Goal: Task Accomplishment & Management: Use online tool/utility

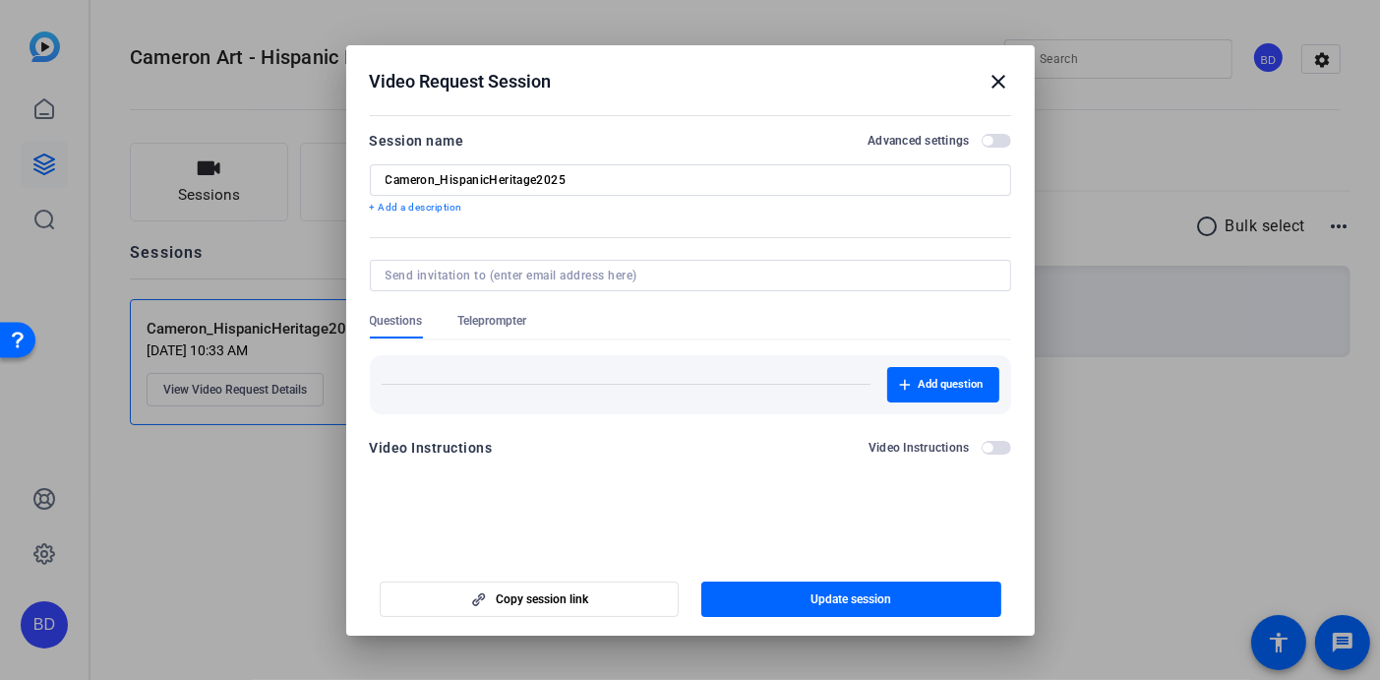
drag, startPoint x: 1003, startPoint y: 78, endPoint x: 879, endPoint y: 90, distance: 124.5
click at [1003, 78] on mat-icon "close" at bounding box center [1000, 82] width 24 height 24
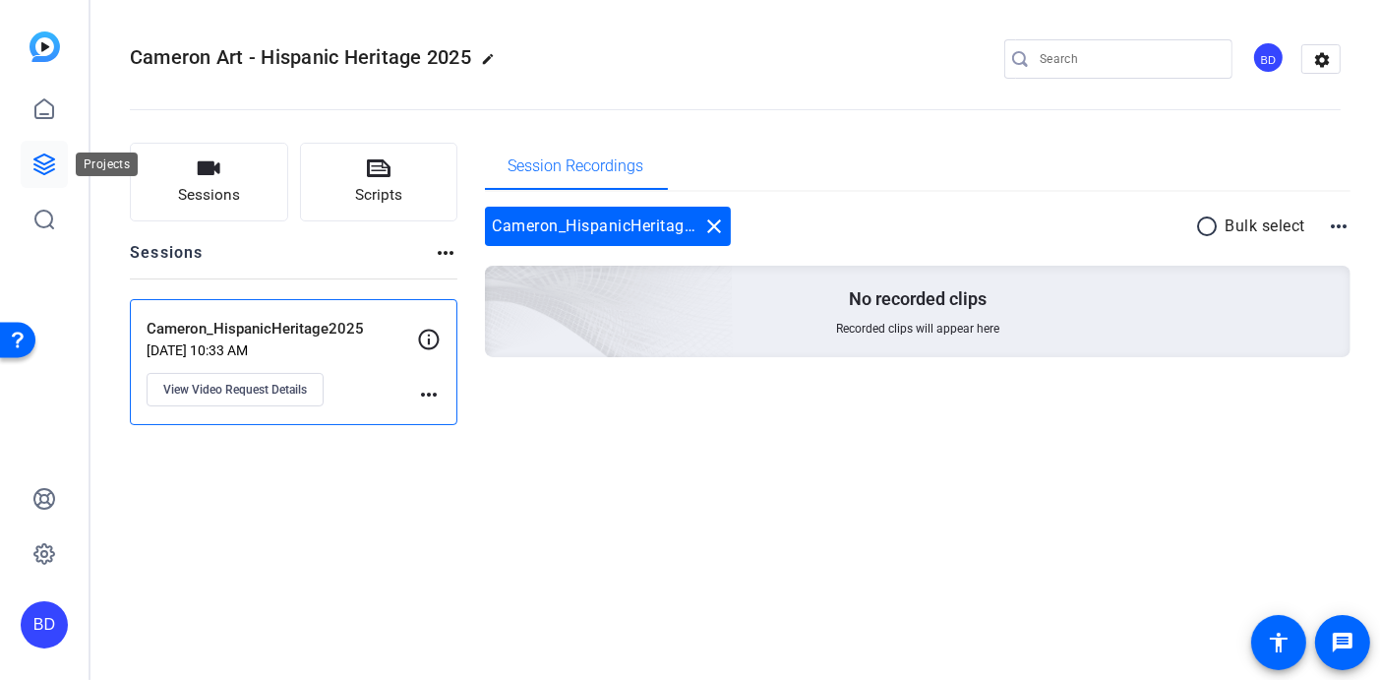
drag, startPoint x: 34, startPoint y: 158, endPoint x: 53, endPoint y: 156, distance: 18.8
click at [35, 158] on icon at bounding box center [44, 164] width 20 height 20
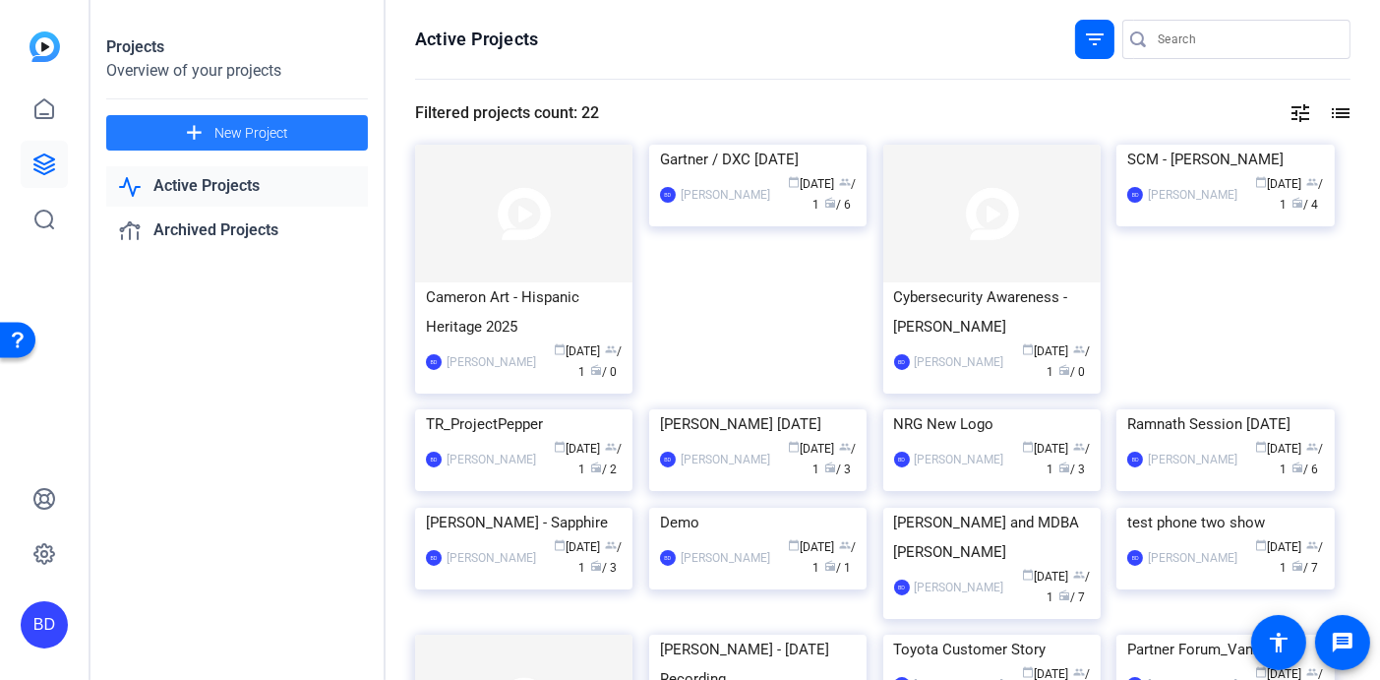
click at [235, 126] on span "New Project" at bounding box center [251, 133] width 74 height 21
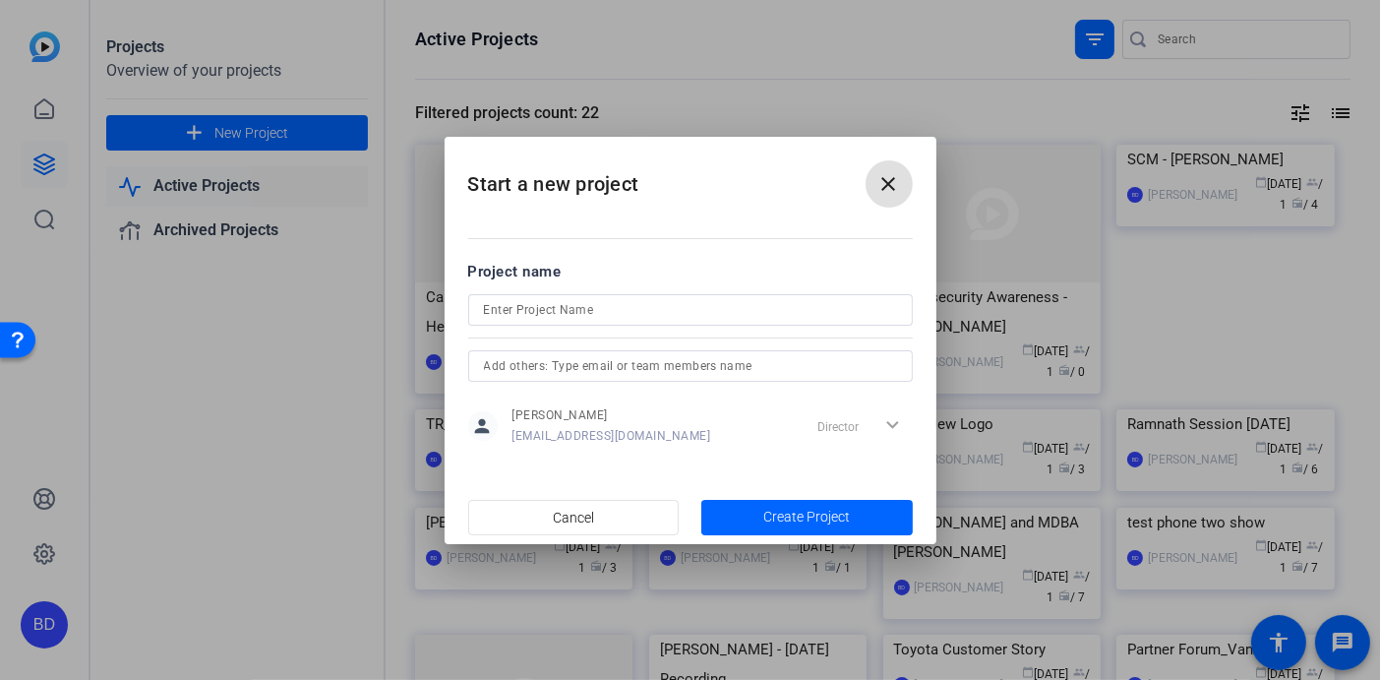
click at [515, 310] on input at bounding box center [690, 310] width 413 height 24
type input "Sales Enablement"
click at [804, 507] on span "Create Project" at bounding box center [807, 517] width 87 height 21
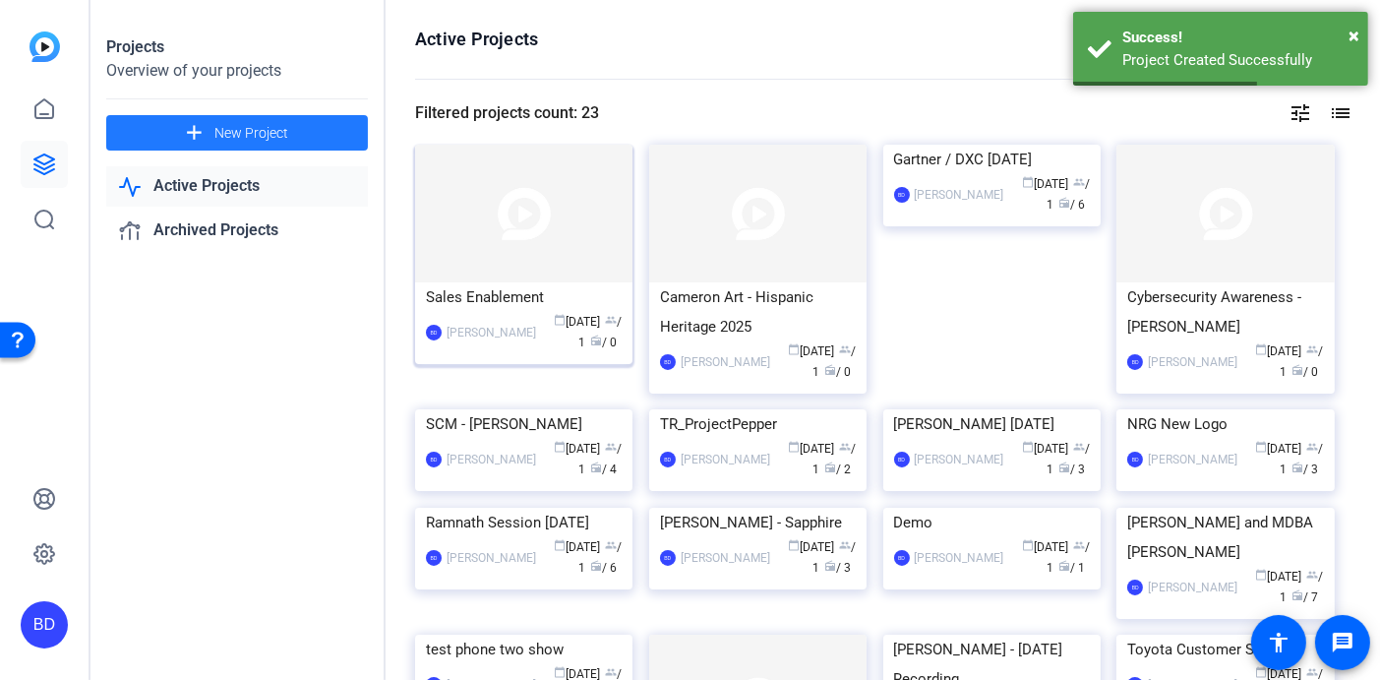
click at [503, 213] on img at bounding box center [523, 214] width 217 height 138
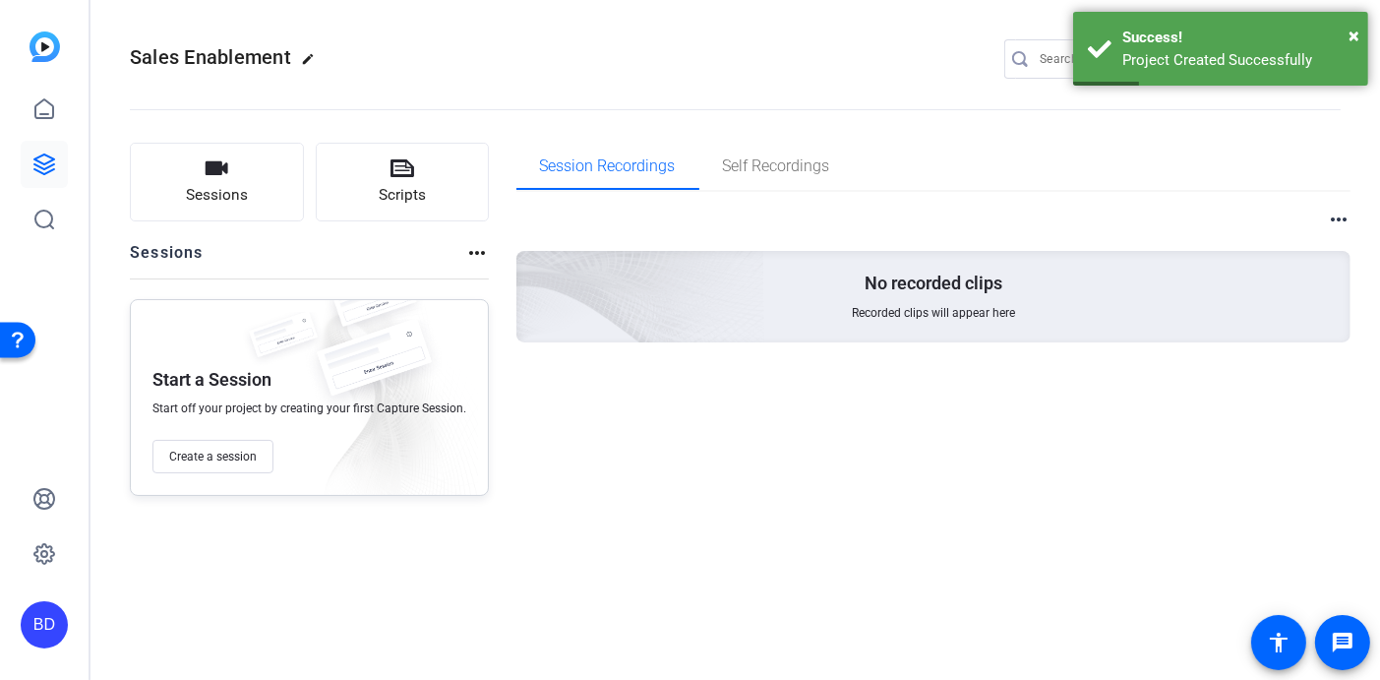
click at [178, 422] on div "Start a Session Start off your project by creating your first Capture Session. …" at bounding box center [309, 397] width 359 height 197
click at [184, 452] on span "Create a session" at bounding box center [213, 457] width 88 height 16
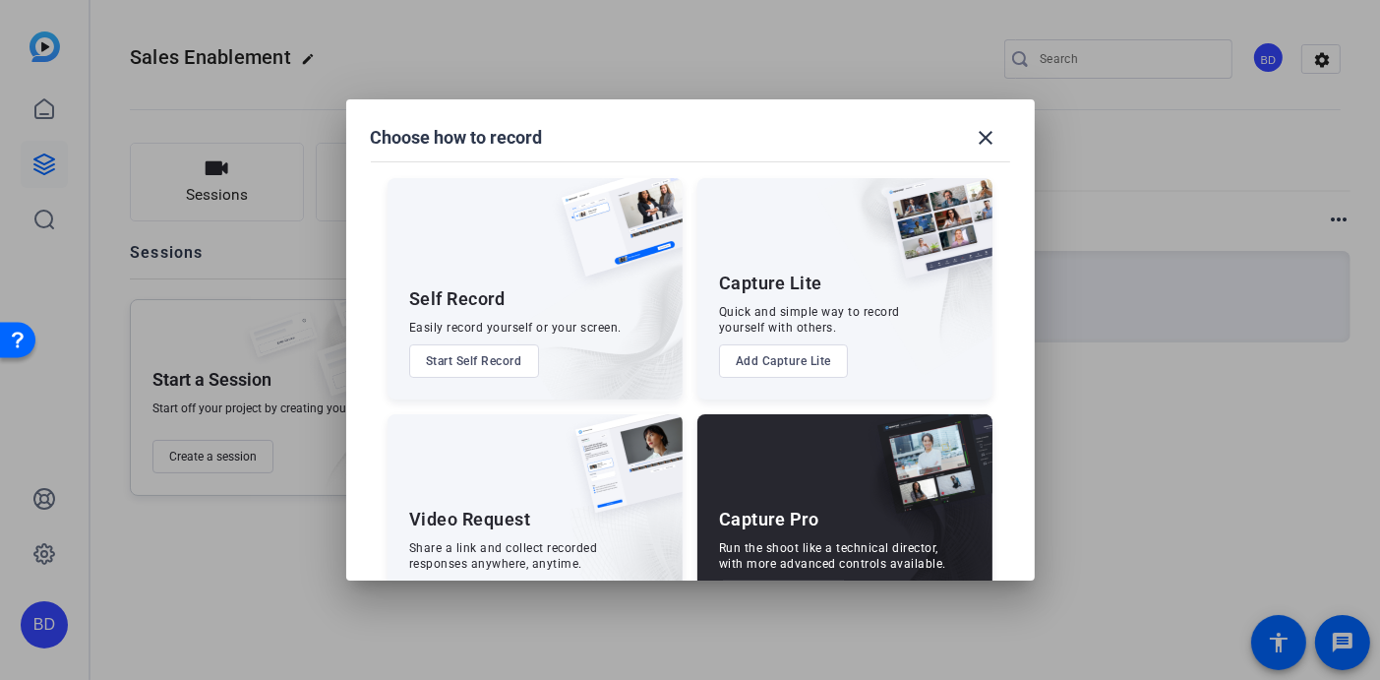
click at [459, 527] on div "Video Request" at bounding box center [470, 520] width 122 height 24
click at [473, 567] on div "Share a link and collect recorded responses anywhere, anytime." at bounding box center [503, 555] width 189 height 31
drag, startPoint x: 567, startPoint y: 468, endPoint x: 500, endPoint y: 476, distance: 67.4
click at [500, 476] on div "Video Request Share a link and collect recorded responses anywhere, anytime. Ad…" at bounding box center [535, 524] width 295 height 221
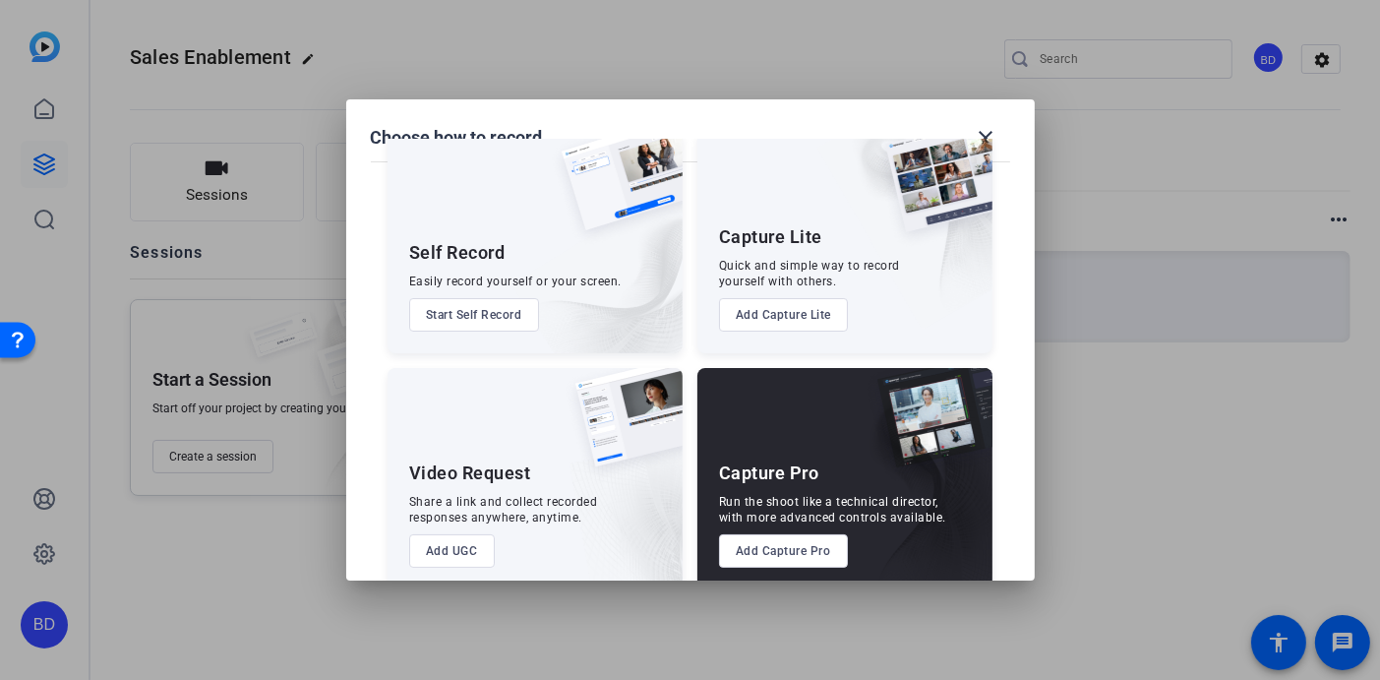
scroll to position [74, 0]
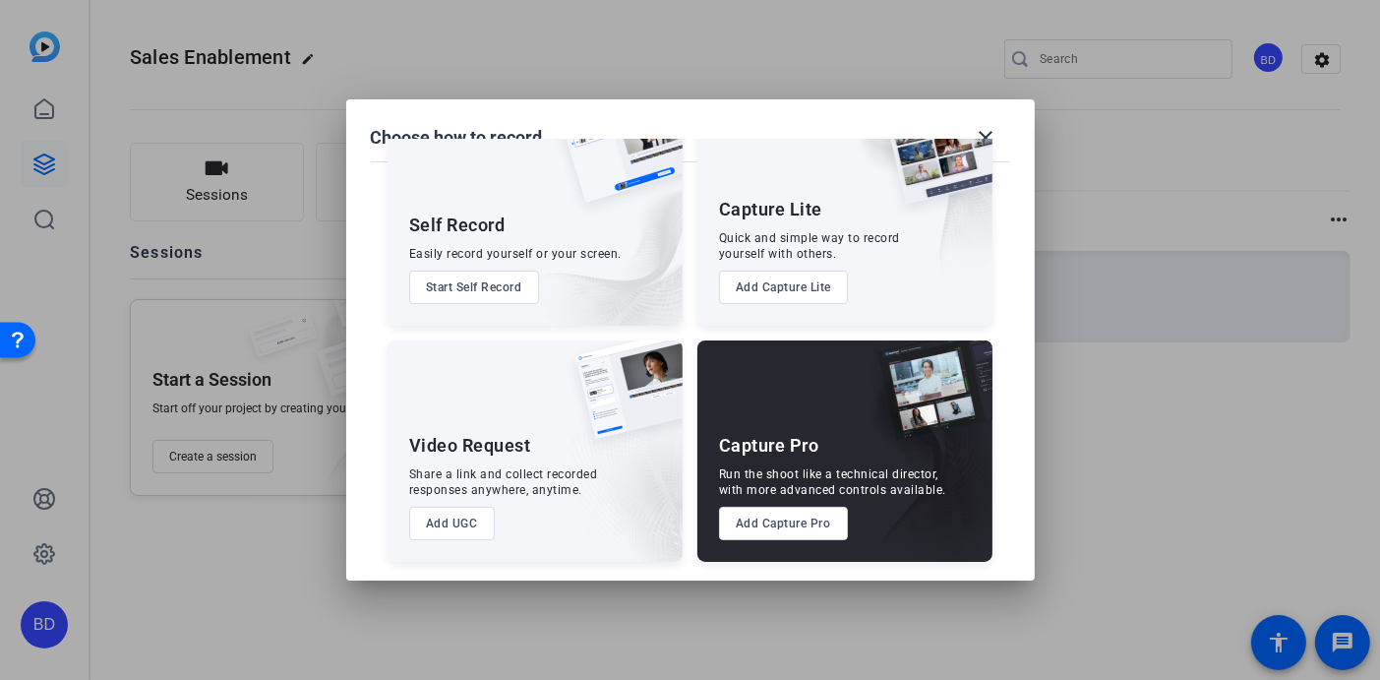
click at [421, 519] on button "Add UGC" at bounding box center [452, 523] width 86 height 33
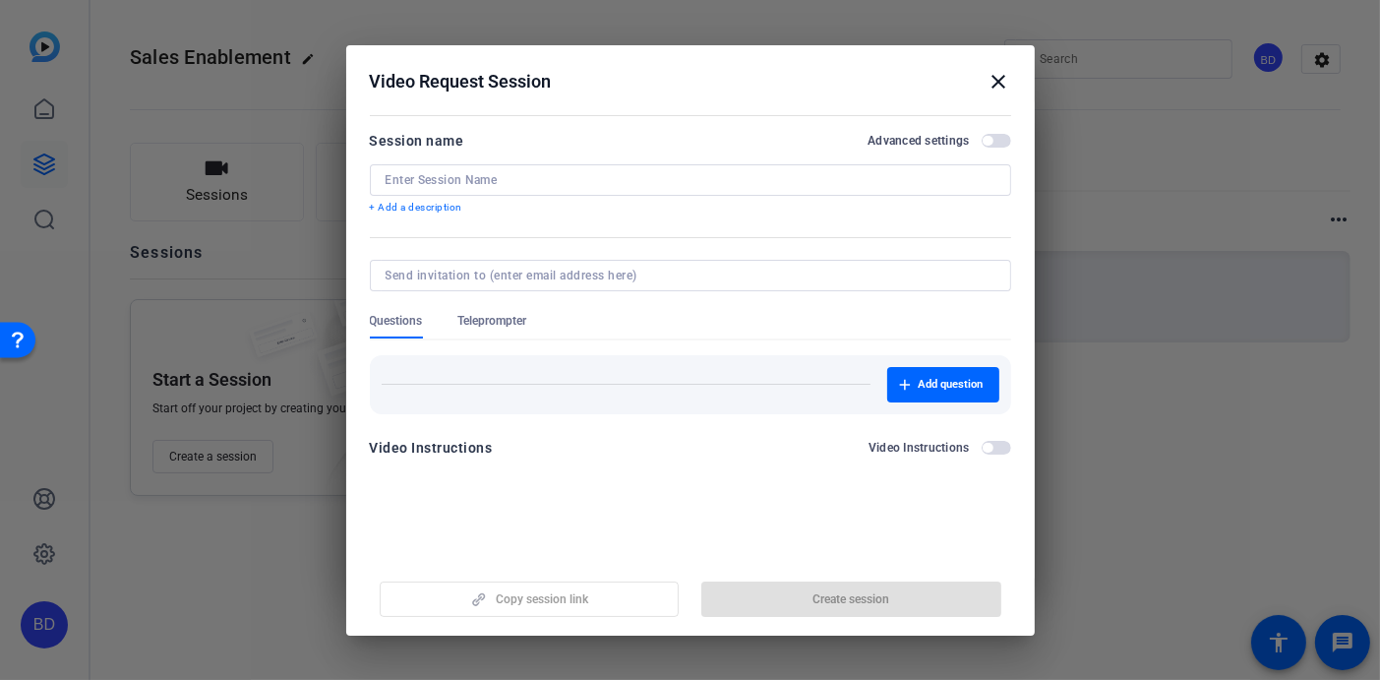
click at [477, 181] on input at bounding box center [691, 180] width 610 height 16
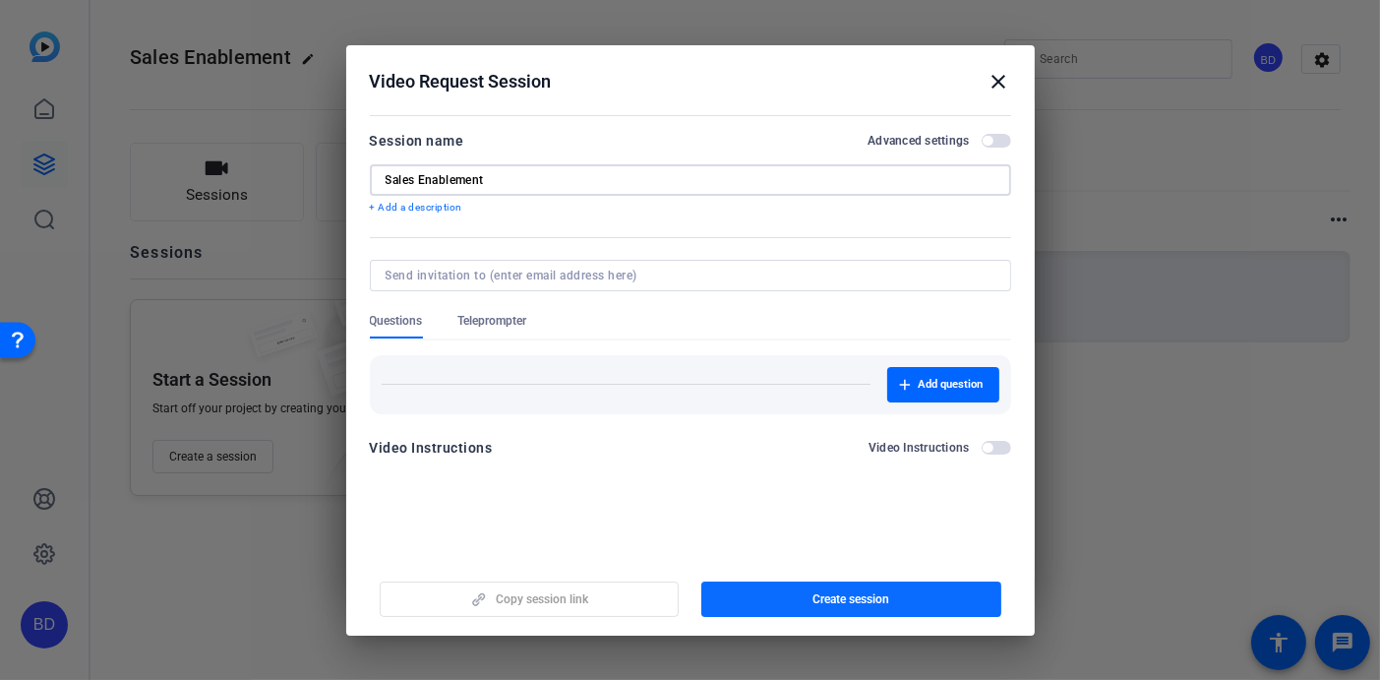
type input "Sales Enablement"
click at [774, 587] on span "button" at bounding box center [852, 599] width 300 height 47
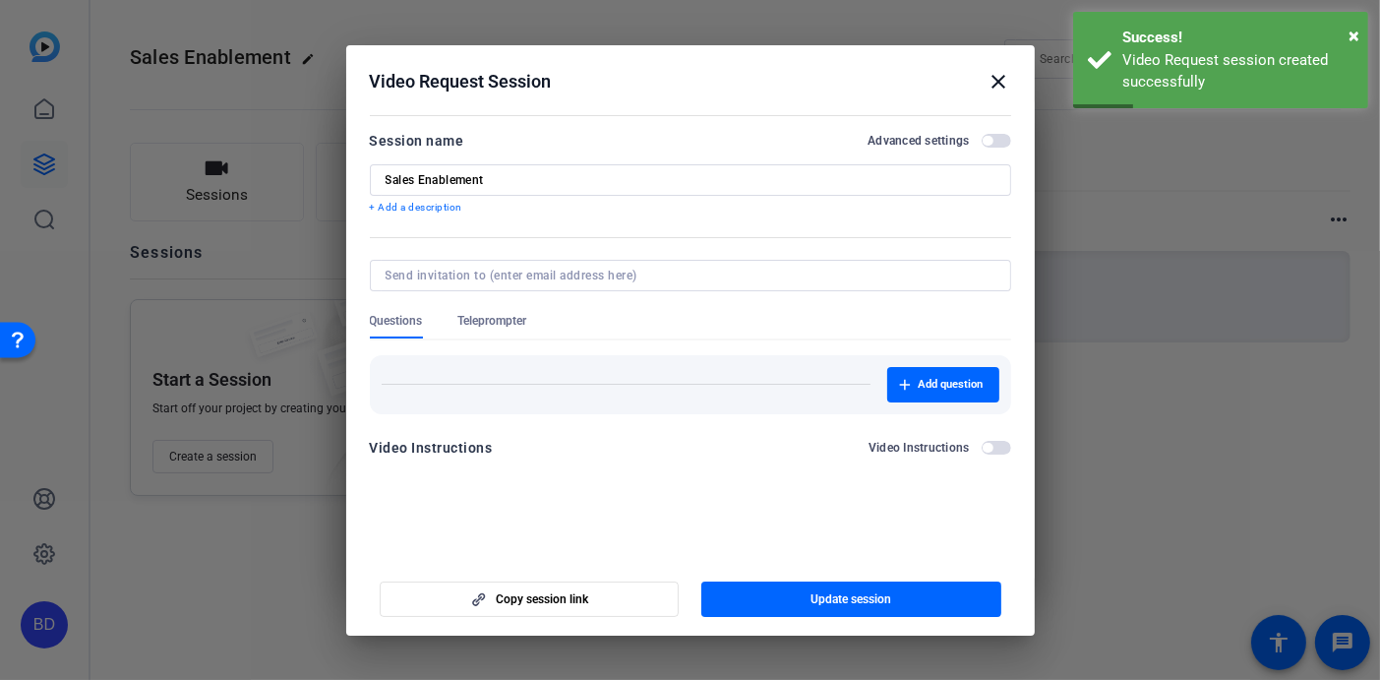
click at [994, 79] on mat-icon "close" at bounding box center [1000, 82] width 24 height 24
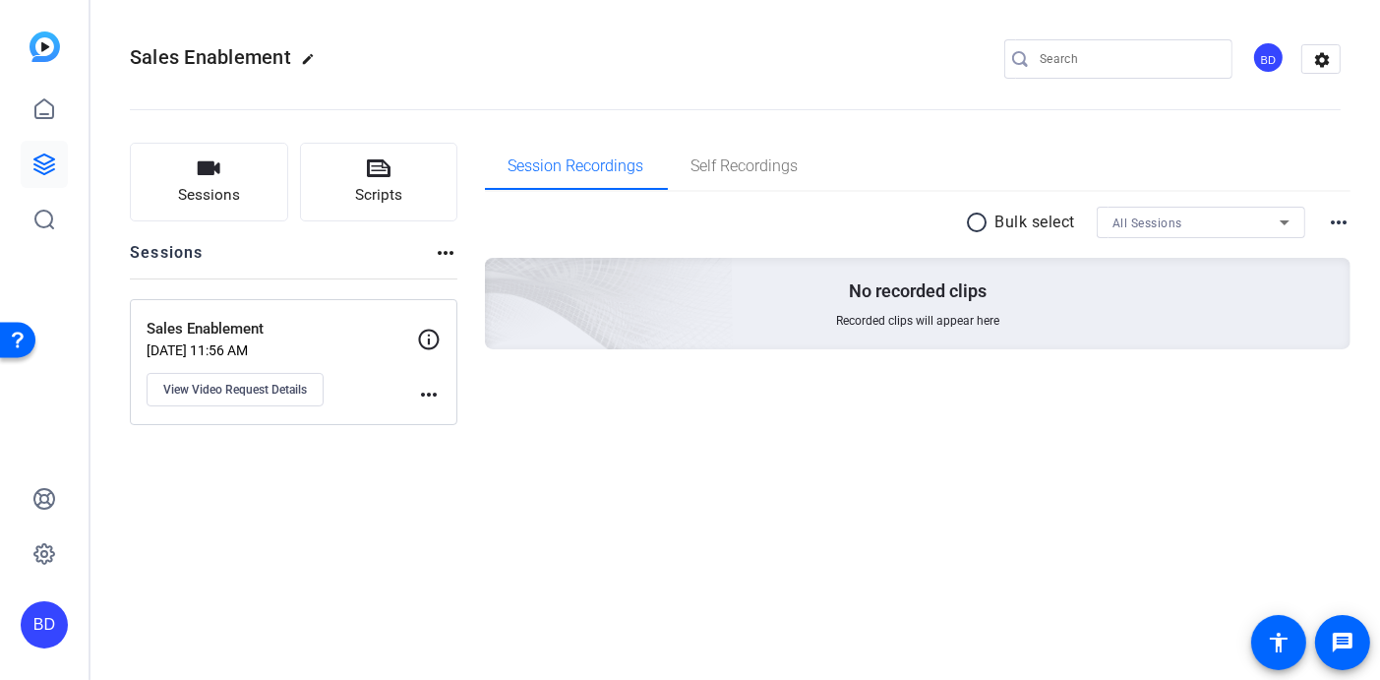
drag, startPoint x: 433, startPoint y: 390, endPoint x: 397, endPoint y: 405, distance: 39.7
click at [397, 405] on div "Sales Enablement [DATE] 11:56 AM View Video Request Details more_horiz" at bounding box center [294, 362] width 328 height 126
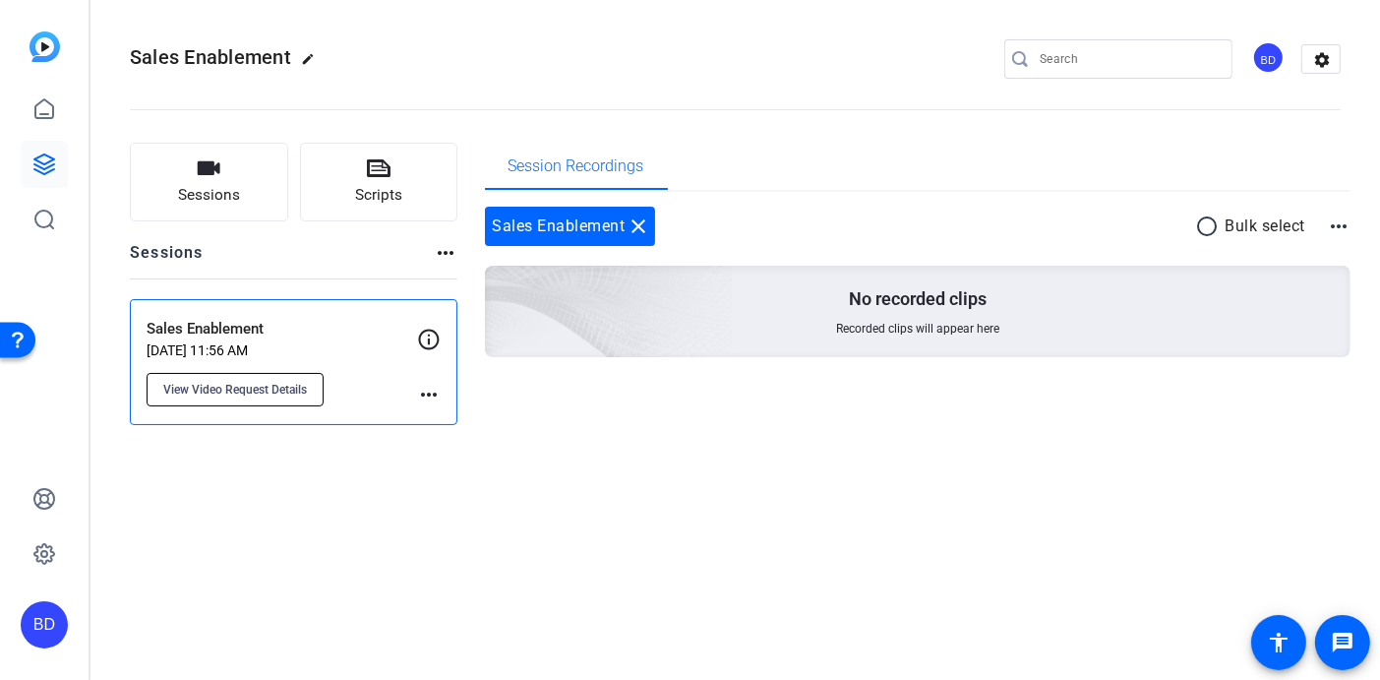
click at [277, 395] on span "View Video Request Details" at bounding box center [235, 390] width 144 height 16
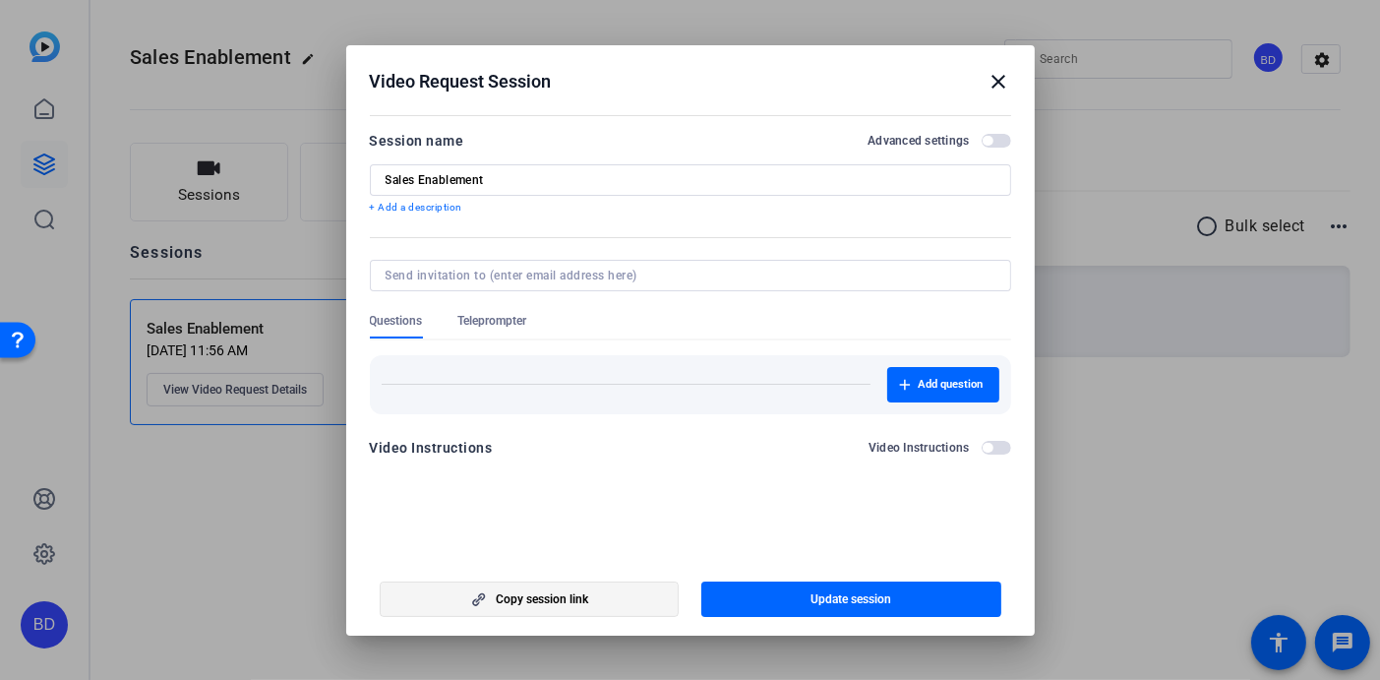
click at [594, 608] on span "button" at bounding box center [530, 599] width 298 height 47
click at [1001, 79] on mat-icon "close" at bounding box center [1000, 82] width 24 height 24
